Goal: Task Accomplishment & Management: Manage account settings

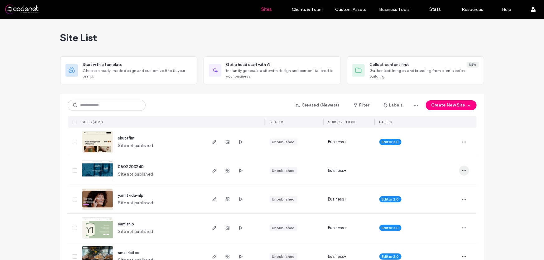
click at [462, 170] on icon "button" at bounding box center [464, 170] width 5 height 5
click at [449, 198] on span "Duplicate Site" at bounding box center [437, 199] width 28 height 6
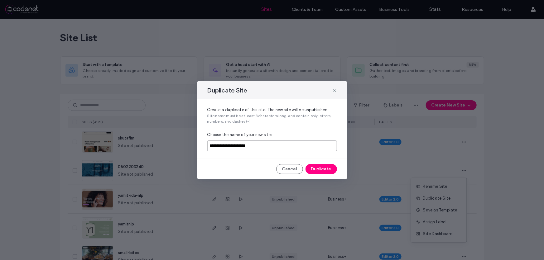
click at [279, 146] on input "**********" at bounding box center [272, 146] width 130 height 11
type input "*"
paste input "**********"
type input "**********"
click at [325, 168] on button "Duplicate" at bounding box center [322, 169] width 32 height 10
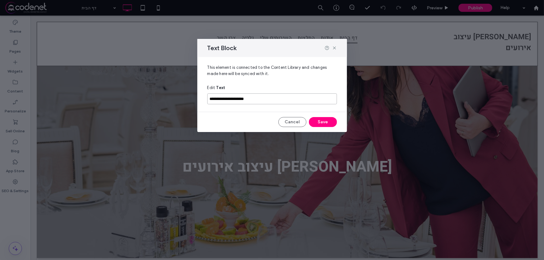
click at [276, 100] on input "**********" at bounding box center [272, 99] width 130 height 11
type input "*"
type input "**********"
click at [320, 120] on button "Save" at bounding box center [323, 122] width 28 height 10
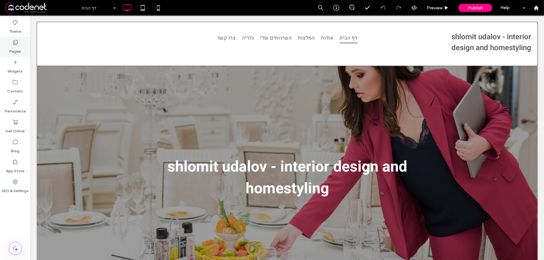
click at [15, 50] on label "Pages" at bounding box center [16, 50] width 12 height 9
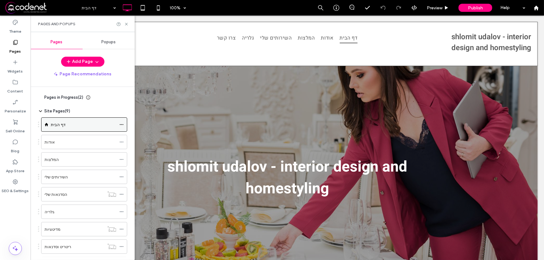
click at [120, 124] on icon at bounding box center [121, 125] width 4 height 4
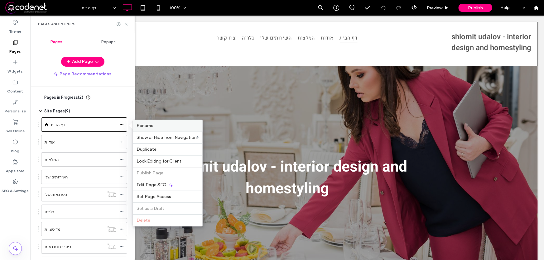
click at [154, 129] on div "Rename" at bounding box center [168, 126] width 70 height 12
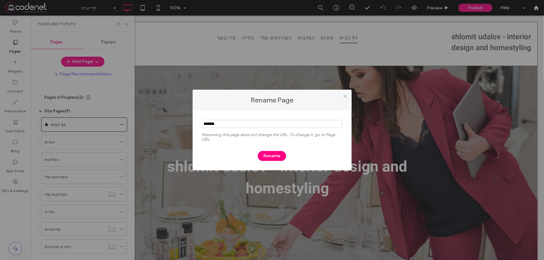
drag, startPoint x: 245, startPoint y: 124, endPoint x: 178, endPoint y: 122, distance: 66.5
click at [178, 122] on div "Rename Page Renaming this page does not change the URL. To change it, go to Pag…" at bounding box center [272, 130] width 544 height 260
type input "****"
click at [279, 155] on button "Rename" at bounding box center [272, 156] width 28 height 10
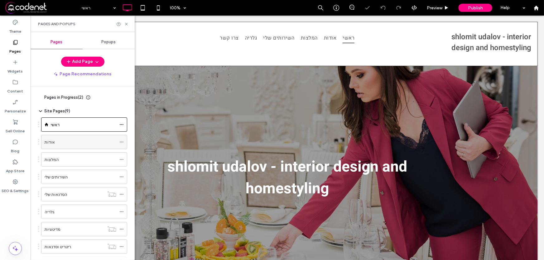
click at [122, 143] on icon at bounding box center [121, 142] width 4 height 4
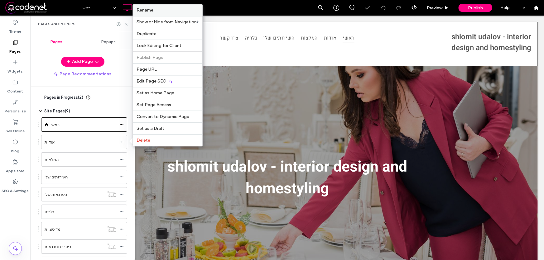
click at [165, 9] on label "Rename" at bounding box center [168, 9] width 62 height 5
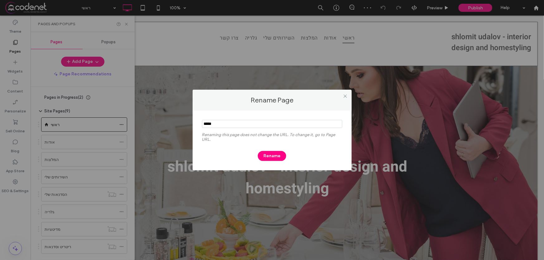
drag, startPoint x: 219, startPoint y: 125, endPoint x: 180, endPoint y: 124, distance: 39.6
click at [180, 124] on div "Rename Page Renaming this page does not change the URL. To change it, go to Pag…" at bounding box center [272, 130] width 544 height 260
type input "*"
type input "*******"
click at [267, 157] on button "Rename" at bounding box center [272, 156] width 28 height 10
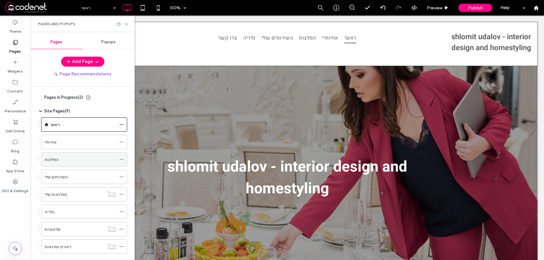
click at [121, 159] on use at bounding box center [121, 159] width 3 height 1
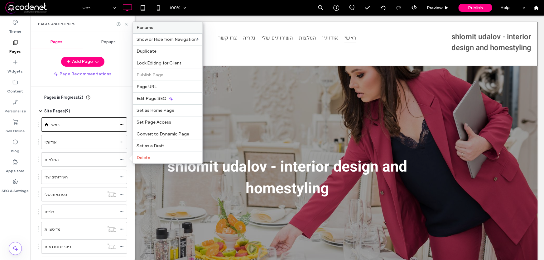
click at [176, 27] on label "Rename" at bounding box center [168, 27] width 62 height 5
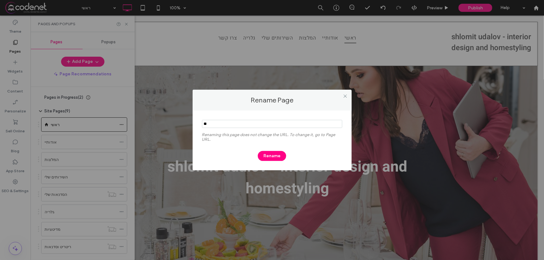
type input "*"
type input "*******"
click at [272, 158] on button "Rename" at bounding box center [272, 156] width 28 height 10
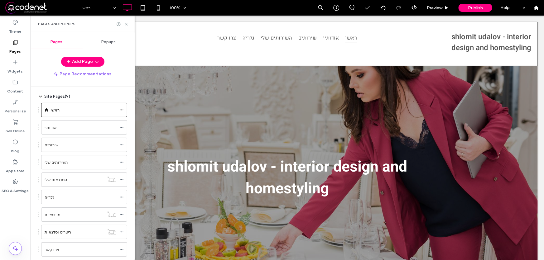
scroll to position [28, 0]
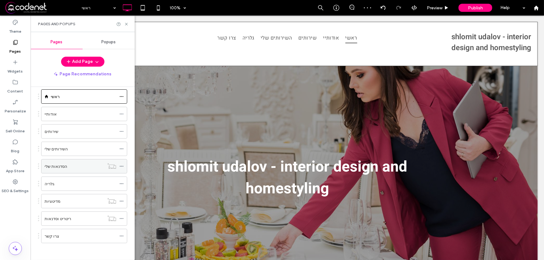
click at [121, 166] on icon at bounding box center [121, 166] width 4 height 4
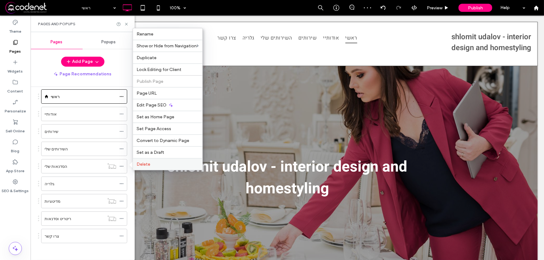
click at [143, 166] on span "Delete" at bounding box center [144, 164] width 14 height 5
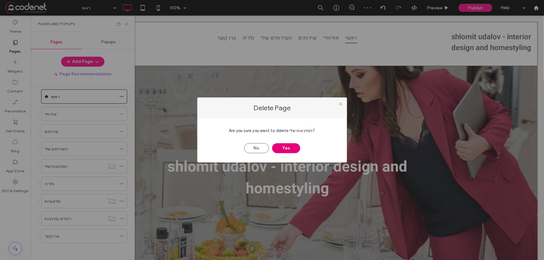
click at [289, 148] on button "Yes" at bounding box center [286, 148] width 28 height 10
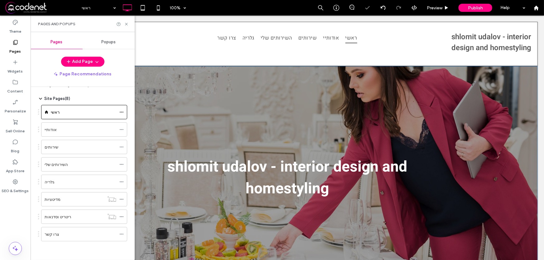
scroll to position [12, 0]
click at [120, 181] on icon at bounding box center [121, 183] width 4 height 4
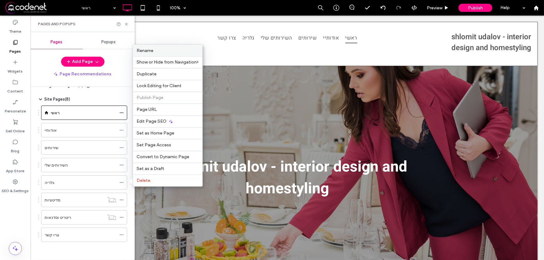
click at [159, 51] on label "Rename" at bounding box center [168, 50] width 62 height 5
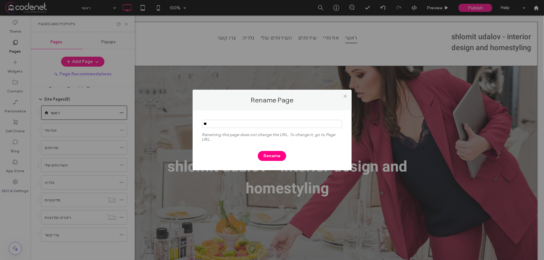
type input "*"
type input "**********"
click at [267, 158] on button "Rename" at bounding box center [272, 156] width 28 height 10
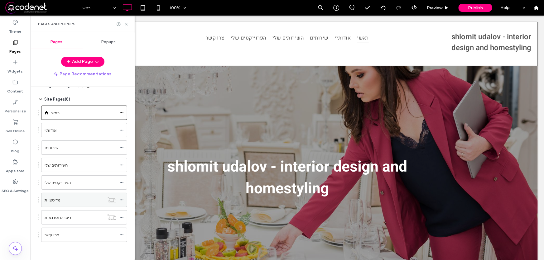
click at [123, 199] on icon at bounding box center [121, 200] width 4 height 4
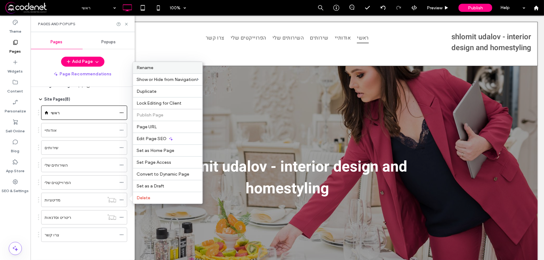
click at [145, 66] on span "Rename" at bounding box center [145, 67] width 17 height 5
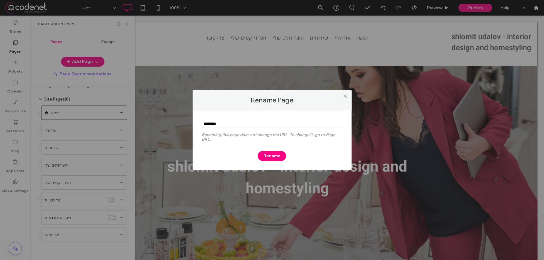
drag, startPoint x: 243, startPoint y: 125, endPoint x: 178, endPoint y: 124, distance: 64.9
click at [178, 124] on div "Rename Page Renaming this page does not change the URL. To change it, go to Pag…" at bounding box center [272, 130] width 544 height 260
type input "*********"
click at [274, 156] on button "Rename" at bounding box center [272, 156] width 28 height 10
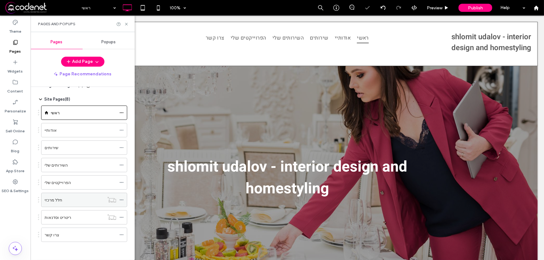
click at [121, 199] on icon at bounding box center [121, 200] width 4 height 4
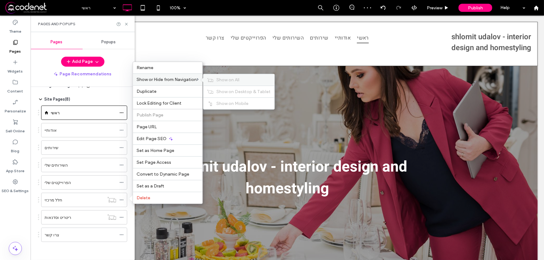
click at [222, 79] on span "Show on All" at bounding box center [227, 79] width 23 height 5
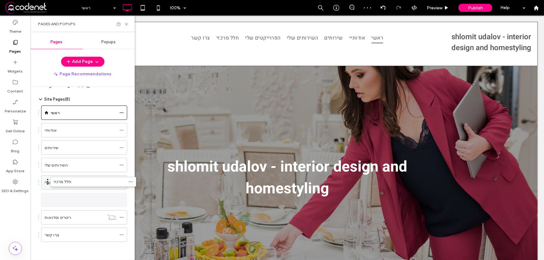
scroll to position [0, 0]
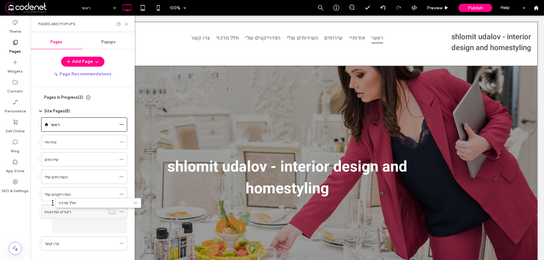
drag, startPoint x: 80, startPoint y: 196, endPoint x: 94, endPoint y: 217, distance: 25.2
drag, startPoint x: 76, startPoint y: 226, endPoint x: 84, endPoint y: 209, distance: 19.0
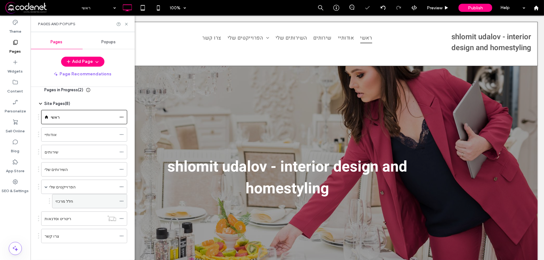
scroll to position [8, 0]
click at [123, 200] on use at bounding box center [121, 200] width 3 height 1
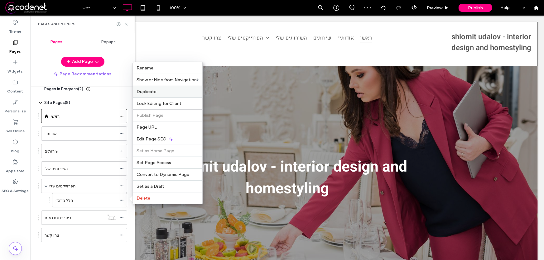
click at [162, 92] on label "Duplicate" at bounding box center [168, 91] width 62 height 5
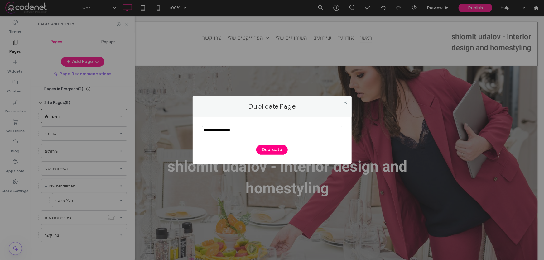
drag, startPoint x: 257, startPoint y: 131, endPoint x: 176, endPoint y: 127, distance: 81.8
click at [178, 131] on div "Duplicate Page Duplicate" at bounding box center [272, 130] width 544 height 260
type input "**********"
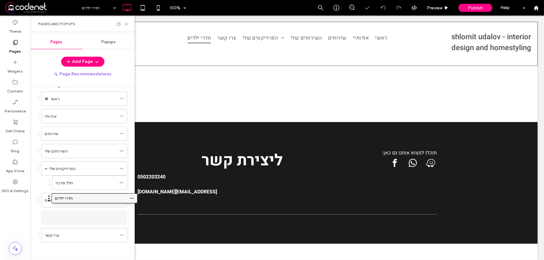
scroll to position [23, 0]
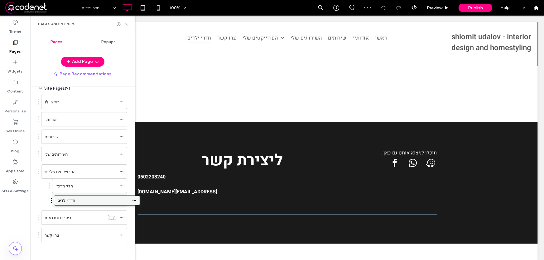
drag, startPoint x: 69, startPoint y: 237, endPoint x: 82, endPoint y: 206, distance: 34.3
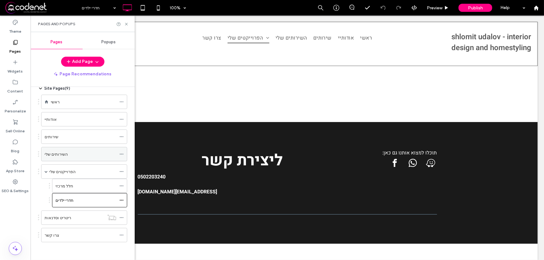
click at [122, 154] on icon at bounding box center [121, 154] width 4 height 4
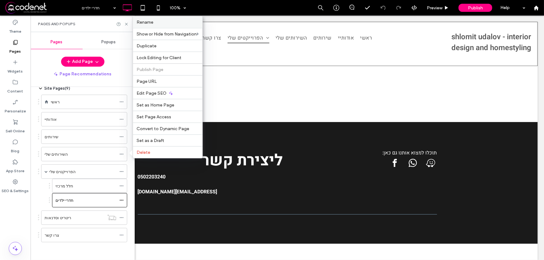
click at [163, 22] on label "Rename" at bounding box center [168, 22] width 62 height 5
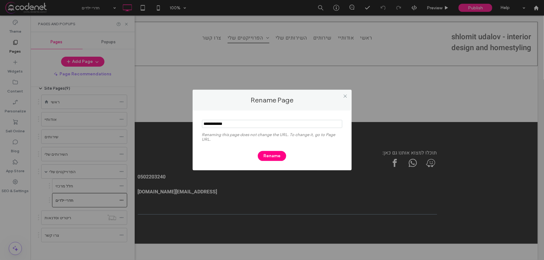
drag, startPoint x: 231, startPoint y: 124, endPoint x: 189, endPoint y: 124, distance: 41.8
click at [189, 124] on div "Rename Page Renaming this page does not change the URL. To change it, go to Pag…" at bounding box center [272, 130] width 544 height 260
type input "*******"
click at [280, 157] on button "Rename" at bounding box center [272, 156] width 28 height 10
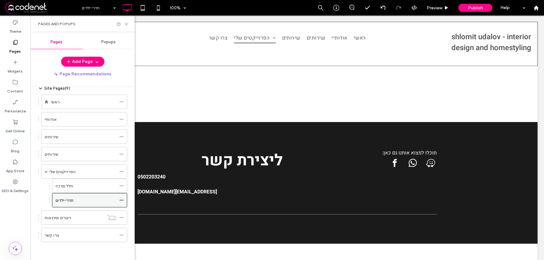
click at [120, 200] on use at bounding box center [121, 200] width 3 height 1
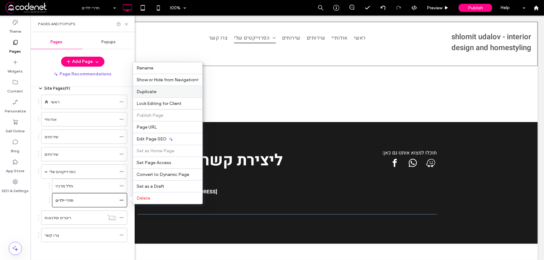
click at [164, 90] on label "Duplicate" at bounding box center [168, 91] width 62 height 5
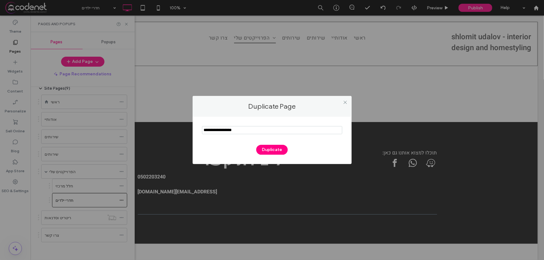
drag, startPoint x: 240, startPoint y: 132, endPoint x: 170, endPoint y: 126, distance: 70.4
click at [171, 126] on div "Duplicate Page Duplicate" at bounding box center [272, 130] width 544 height 260
type input "**********"
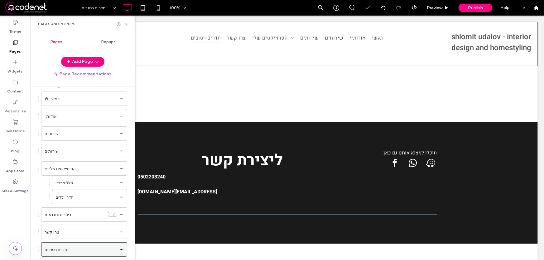
scroll to position [0, 0]
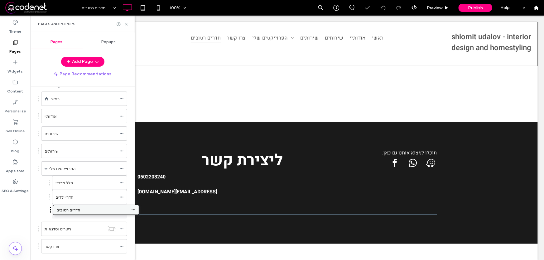
drag, startPoint x: 55, startPoint y: 250, endPoint x: 67, endPoint y: 213, distance: 38.4
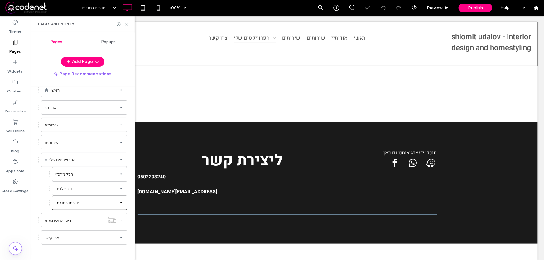
scroll to position [37, 0]
click at [121, 199] on icon at bounding box center [121, 200] width 4 height 4
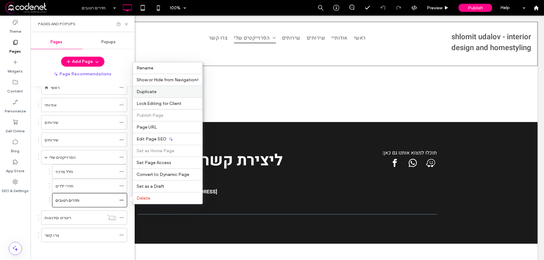
click at [167, 90] on label "Duplicate" at bounding box center [168, 91] width 62 height 5
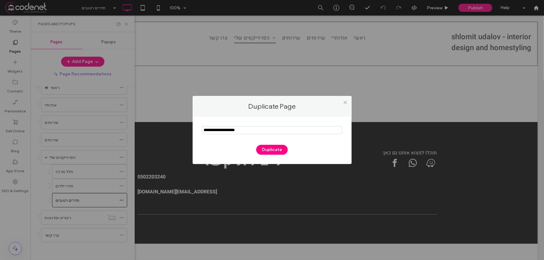
drag, startPoint x: 250, startPoint y: 130, endPoint x: 171, endPoint y: 128, distance: 78.6
click at [171, 128] on div "Duplicate Page Duplicate" at bounding box center [272, 130] width 544 height 260
type input "*********"
click at [272, 152] on button "Duplicate" at bounding box center [272, 150] width 32 height 10
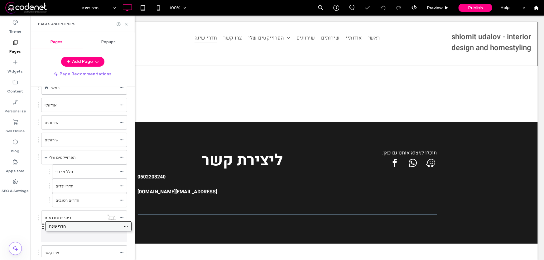
scroll to position [43, 0]
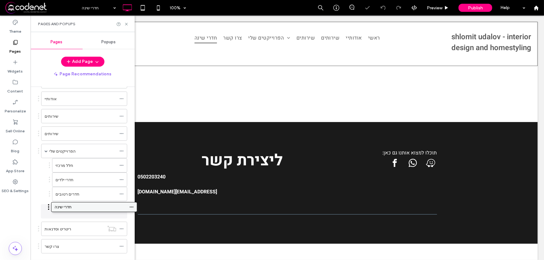
drag, startPoint x: 95, startPoint y: 253, endPoint x: 105, endPoint y: 211, distance: 43.9
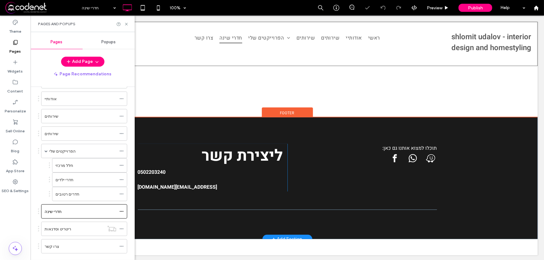
scroll to position [6, 0]
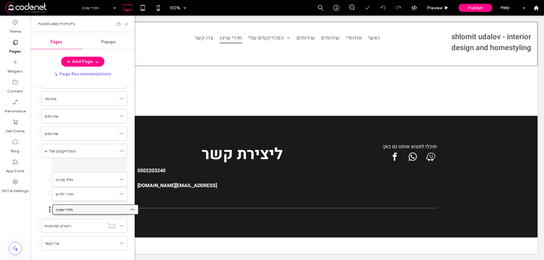
drag, startPoint x: 78, startPoint y: 208, endPoint x: 89, endPoint y: 209, distance: 11.3
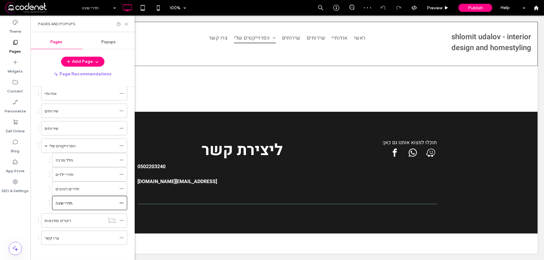
scroll to position [51, 0]
click at [121, 199] on icon at bounding box center [121, 200] width 4 height 4
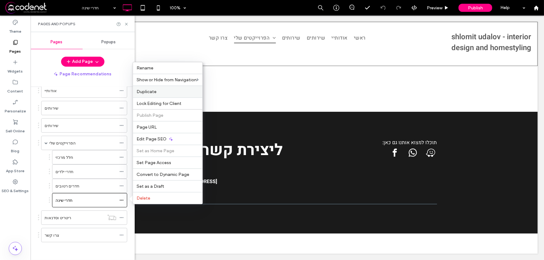
click at [165, 93] on label "Duplicate" at bounding box center [168, 91] width 62 height 5
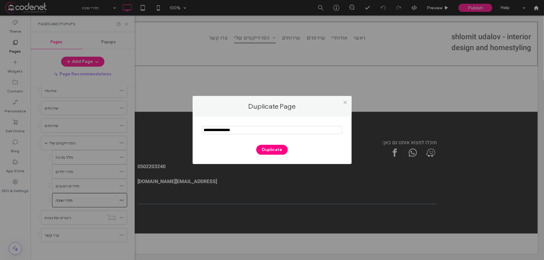
drag, startPoint x: 250, startPoint y: 130, endPoint x: 146, endPoint y: 124, distance: 104.0
click at [148, 133] on div "Duplicate Page Duplicate" at bounding box center [272, 130] width 544 height 260
type input "******"
click at [263, 149] on button "Duplicate" at bounding box center [272, 150] width 32 height 10
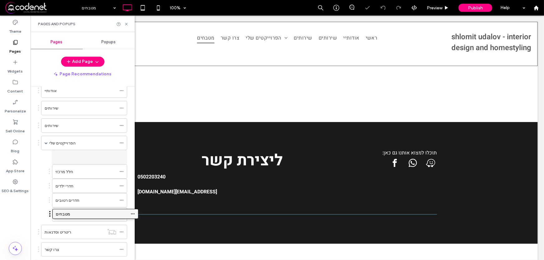
drag, startPoint x: 68, startPoint y: 250, endPoint x: 79, endPoint y: 215, distance: 37.3
click at [124, 214] on div at bounding box center [122, 214] width 7 height 9
click at [121, 214] on icon at bounding box center [121, 215] width 4 height 4
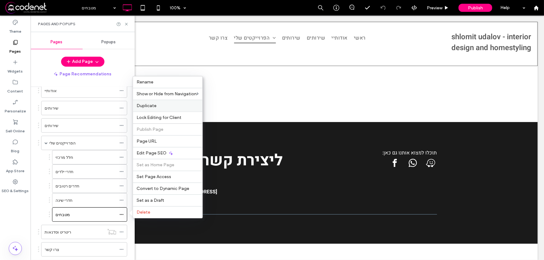
click at [153, 103] on span "Duplicate" at bounding box center [147, 105] width 20 height 5
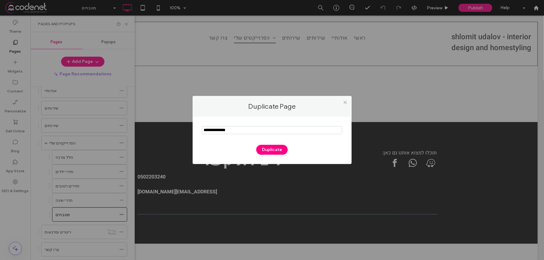
drag, startPoint x: 236, startPoint y: 131, endPoint x: 180, endPoint y: 123, distance: 56.8
click at [177, 130] on div "Duplicate Page Duplicate" at bounding box center [272, 130] width 544 height 260
type input "*****"
click at [264, 149] on button "Duplicate" at bounding box center [272, 150] width 32 height 10
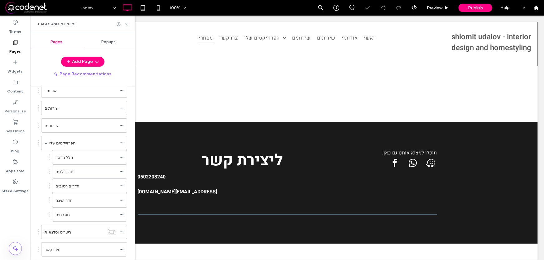
scroll to position [83, 0]
drag, startPoint x: 67, startPoint y: 236, endPoint x: 73, endPoint y: 200, distance: 36.1
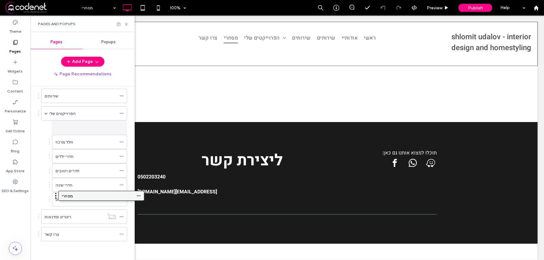
scroll to position [80, 0]
drag, startPoint x: 50, startPoint y: 198, endPoint x: 64, endPoint y: 204, distance: 15.1
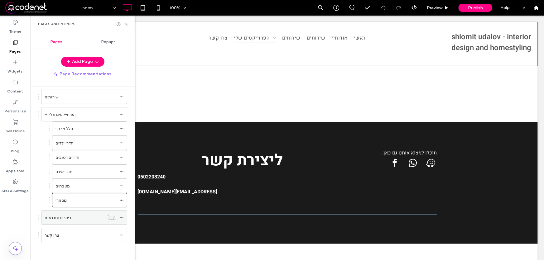
click at [122, 216] on icon at bounding box center [121, 218] width 4 height 4
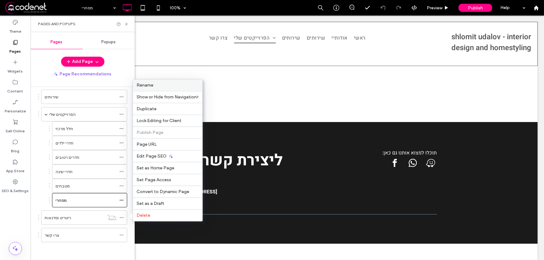
click at [175, 85] on label "Rename" at bounding box center [168, 85] width 62 height 5
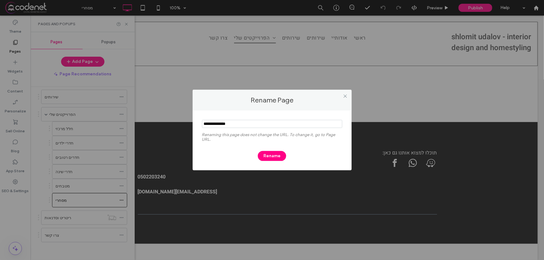
drag, startPoint x: 231, startPoint y: 124, endPoint x: 162, endPoint y: 125, distance: 69.2
click at [162, 125] on div "Rename Page Renaming this page does not change the URL. To change it, go to Pag…" at bounding box center [272, 130] width 544 height 260
type input "*"
type input "******"
click at [267, 156] on button "Rename" at bounding box center [272, 156] width 28 height 10
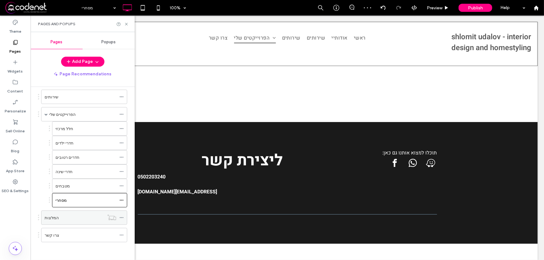
scroll to position [80, 0]
click at [90, 236] on div "צרו קשר" at bounding box center [81, 236] width 72 height 7
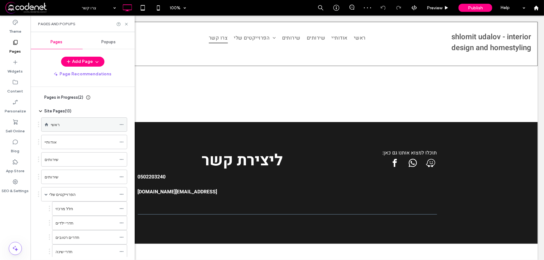
click at [70, 127] on div "ראשי" at bounding box center [84, 125] width 66 height 7
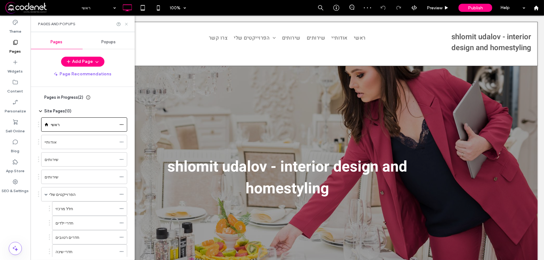
click at [126, 22] on icon at bounding box center [126, 24] width 5 height 5
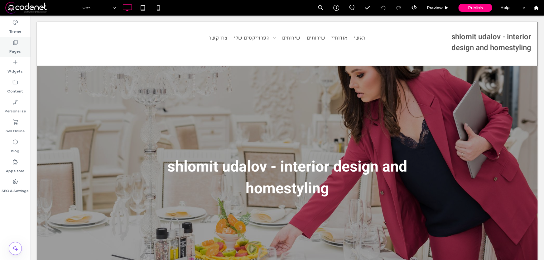
click at [17, 46] on label "Pages" at bounding box center [16, 50] width 12 height 9
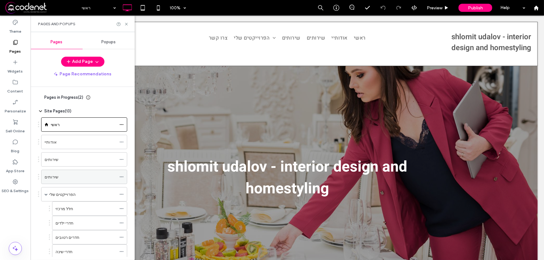
click at [120, 176] on icon at bounding box center [121, 177] width 4 height 4
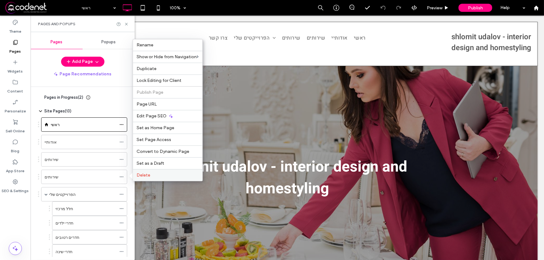
click at [152, 176] on label "Delete" at bounding box center [168, 175] width 62 height 5
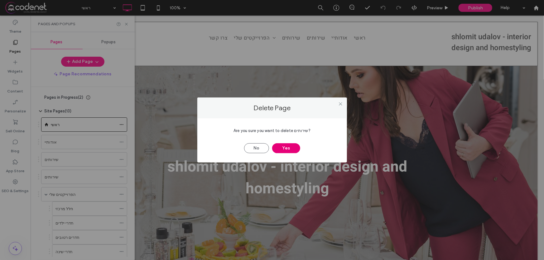
click at [286, 151] on button "Yes" at bounding box center [286, 148] width 28 height 10
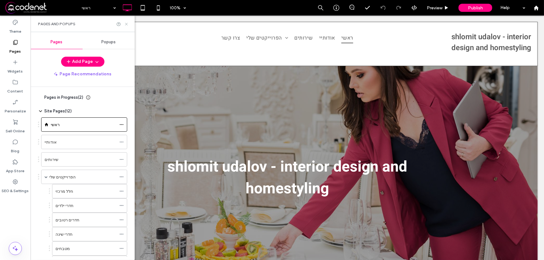
click at [126, 24] on use at bounding box center [126, 24] width 2 height 2
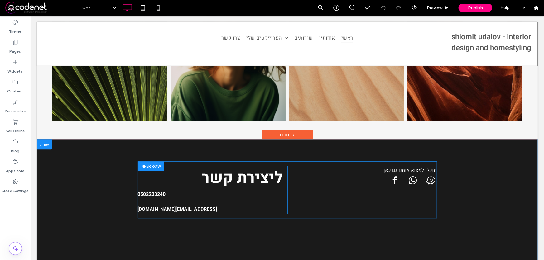
scroll to position [779, 0]
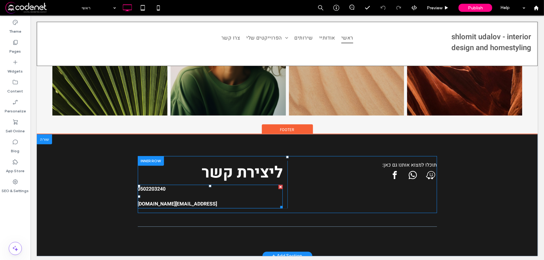
click at [153, 188] on strong "0502203240" at bounding box center [152, 188] width 28 height 7
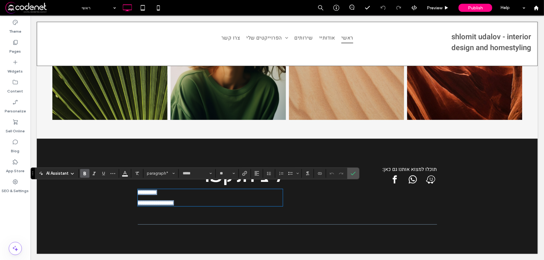
click at [157, 190] on strong "**********" at bounding box center [147, 192] width 19 height 5
drag, startPoint x: 161, startPoint y: 188, endPoint x: 133, endPoint y: 187, distance: 28.1
click at [138, 190] on strong "**********" at bounding box center [147, 192] width 19 height 5
drag, startPoint x: 190, startPoint y: 202, endPoint x: 131, endPoint y: 200, distance: 59.3
click at [131, 200] on div "**********" at bounding box center [286, 195] width 501 height 115
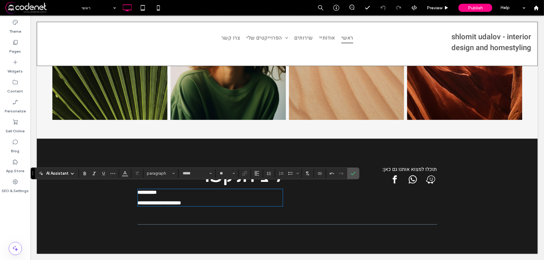
click at [474, 210] on div "**********" at bounding box center [286, 195] width 501 height 115
click at [355, 173] on icon "Confirm" at bounding box center [353, 173] width 5 height 5
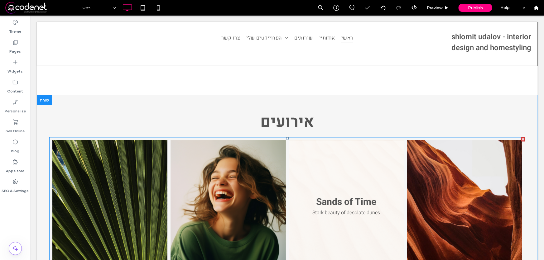
scroll to position [609, 0]
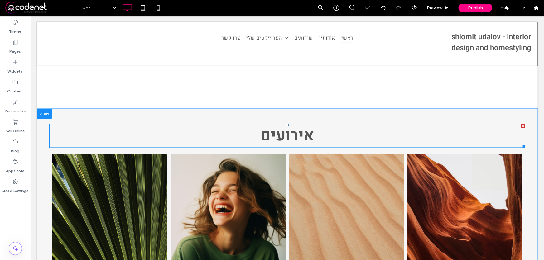
click at [253, 131] on h2 "אירועים" at bounding box center [287, 135] width 476 height 23
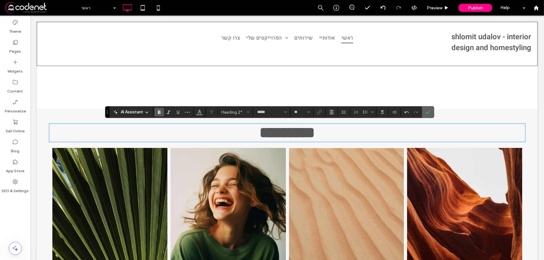
click at [426, 112] on icon "Confirm" at bounding box center [428, 112] width 5 height 5
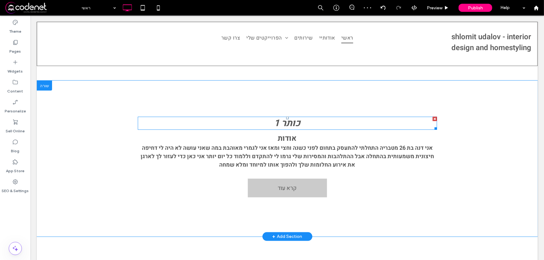
scroll to position [212, 0]
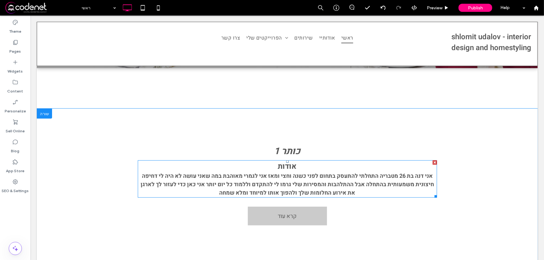
click at [281, 177] on strong "אני דנה בת 26 מטבריה התחלתי להתעסק בתחום לפני כשנה וחצי ומאז אני לגמרי מאוהבת ב…" at bounding box center [287, 184] width 294 height 25
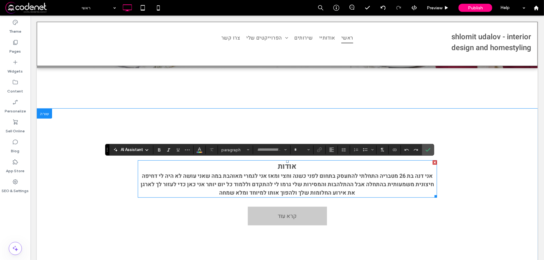
type input "*****"
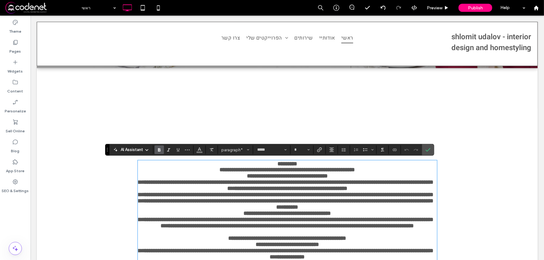
type input "**"
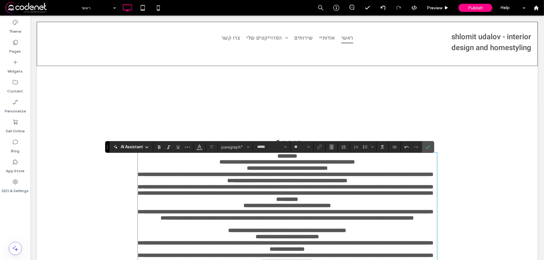
scroll to position [215, 0]
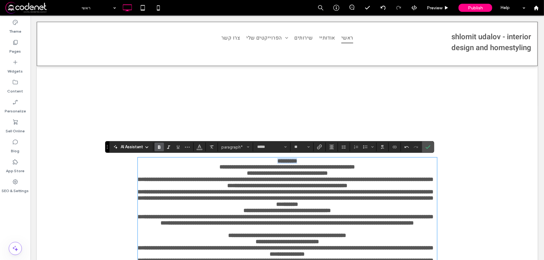
drag, startPoint x: 268, startPoint y: 161, endPoint x: 296, endPoint y: 160, distance: 28.4
click at [296, 160] on p "*********" at bounding box center [287, 161] width 299 height 6
drag, startPoint x: 429, startPoint y: 147, endPoint x: 394, endPoint y: 132, distance: 38.0
click at [429, 147] on icon "Confirm" at bounding box center [428, 147] width 5 height 5
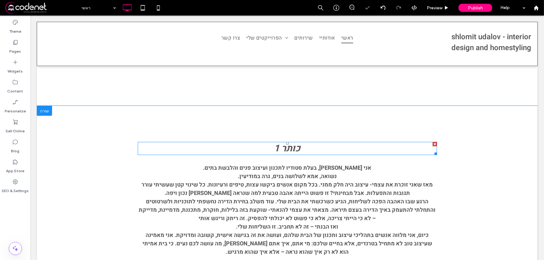
click at [267, 145] on p "כותר 1" at bounding box center [287, 149] width 299 height 12
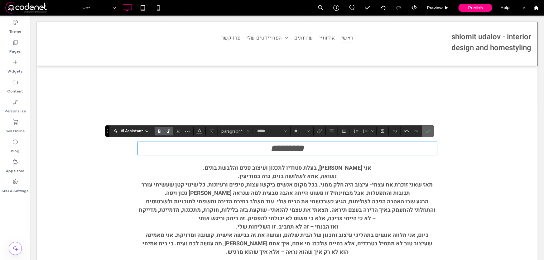
click at [430, 132] on label "Confirm" at bounding box center [428, 131] width 9 height 11
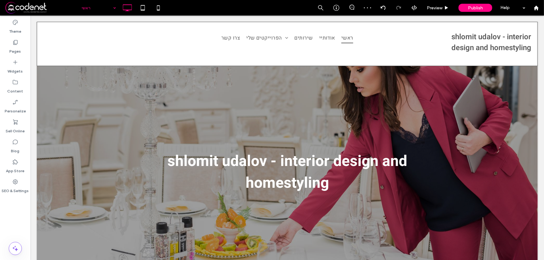
scroll to position [0, 0]
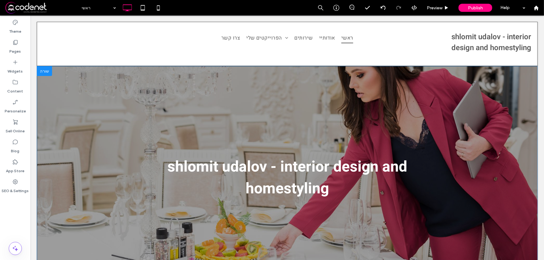
click at [141, 98] on section "shlomit udalov - interior design and homestyling Click To Paste Row + Add Secti…" at bounding box center [286, 173] width 501 height 214
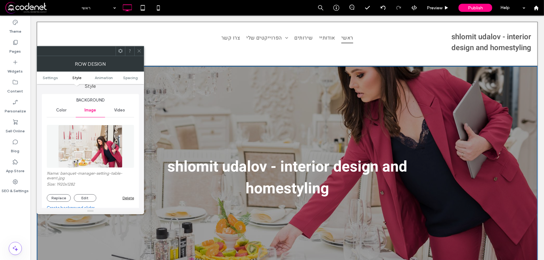
scroll to position [142, 0]
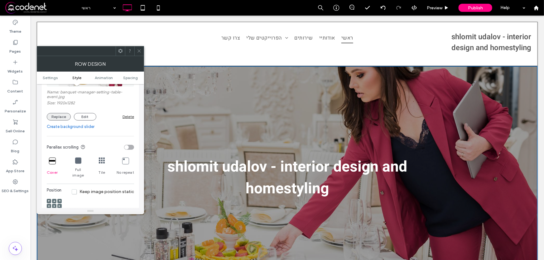
click at [53, 119] on button "Replace" at bounding box center [59, 116] width 24 height 7
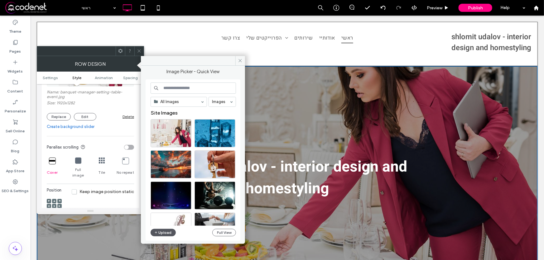
click at [167, 232] on button "Upload" at bounding box center [164, 232] width 26 height 7
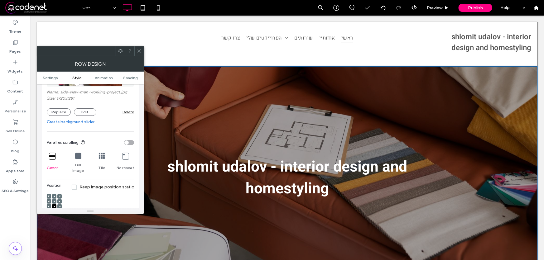
click at [140, 54] on span at bounding box center [139, 50] width 5 height 9
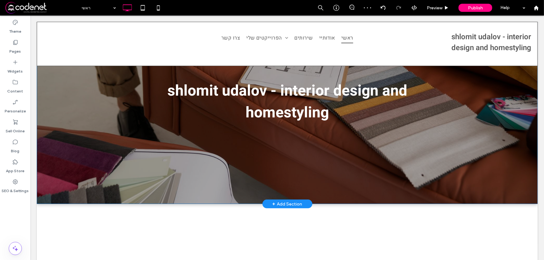
scroll to position [85, 0]
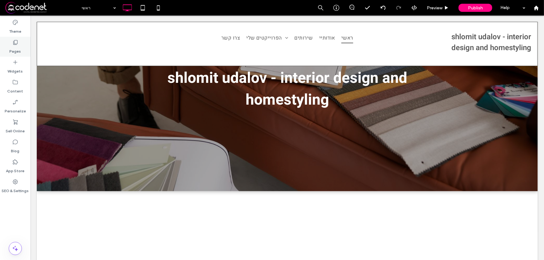
click at [17, 45] on use at bounding box center [15, 42] width 4 height 5
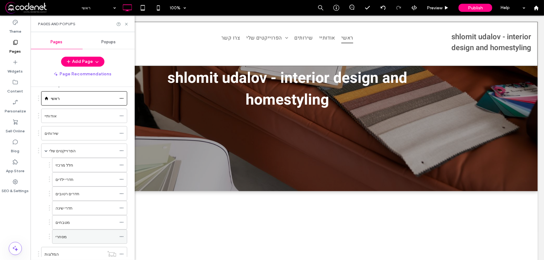
scroll to position [62, 0]
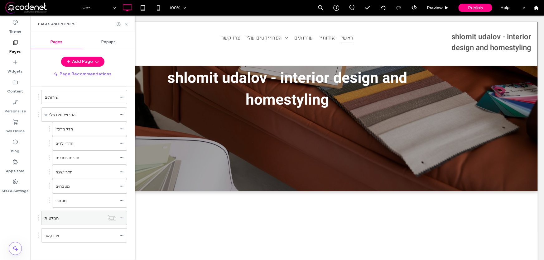
click at [122, 218] on use at bounding box center [121, 218] width 3 height 1
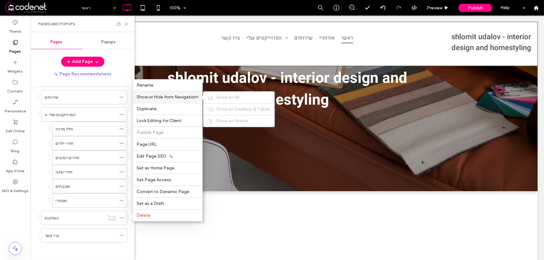
click at [160, 95] on span "Show or Hide from Navigation" at bounding box center [167, 97] width 60 height 5
click at [222, 94] on div "Show on All" at bounding box center [238, 98] width 71 height 12
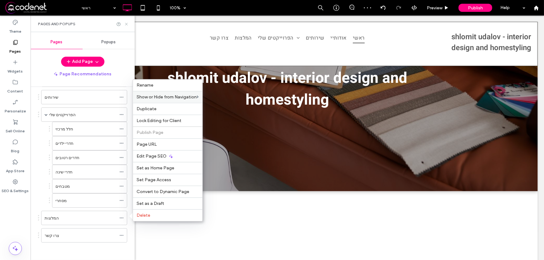
click at [127, 24] on icon at bounding box center [126, 24] width 5 height 5
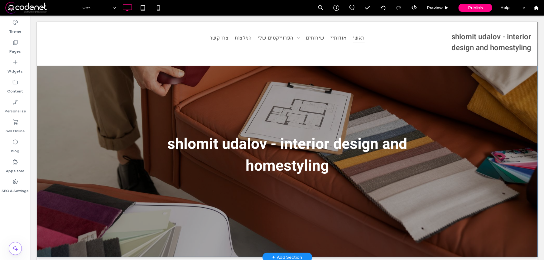
scroll to position [0, 0]
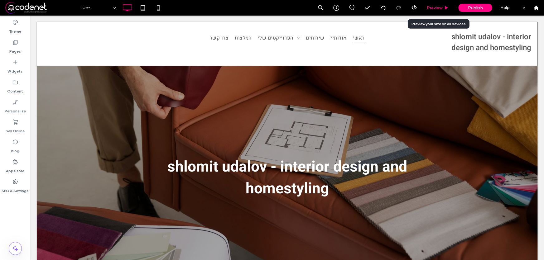
click at [434, 7] on span "Preview" at bounding box center [435, 7] width 16 height 5
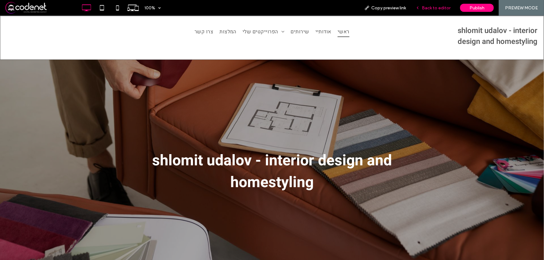
click at [435, 7] on span "Back to editor" at bounding box center [436, 7] width 29 height 5
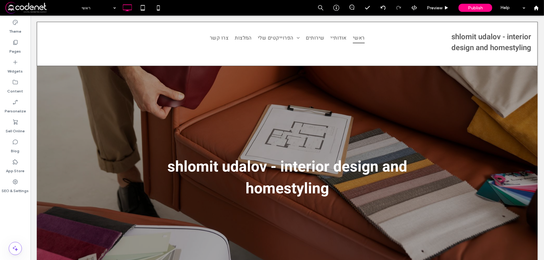
click at [22, 6] on span at bounding box center [42, 8] width 74 height 12
